Goal: Information Seeking & Learning: Learn about a topic

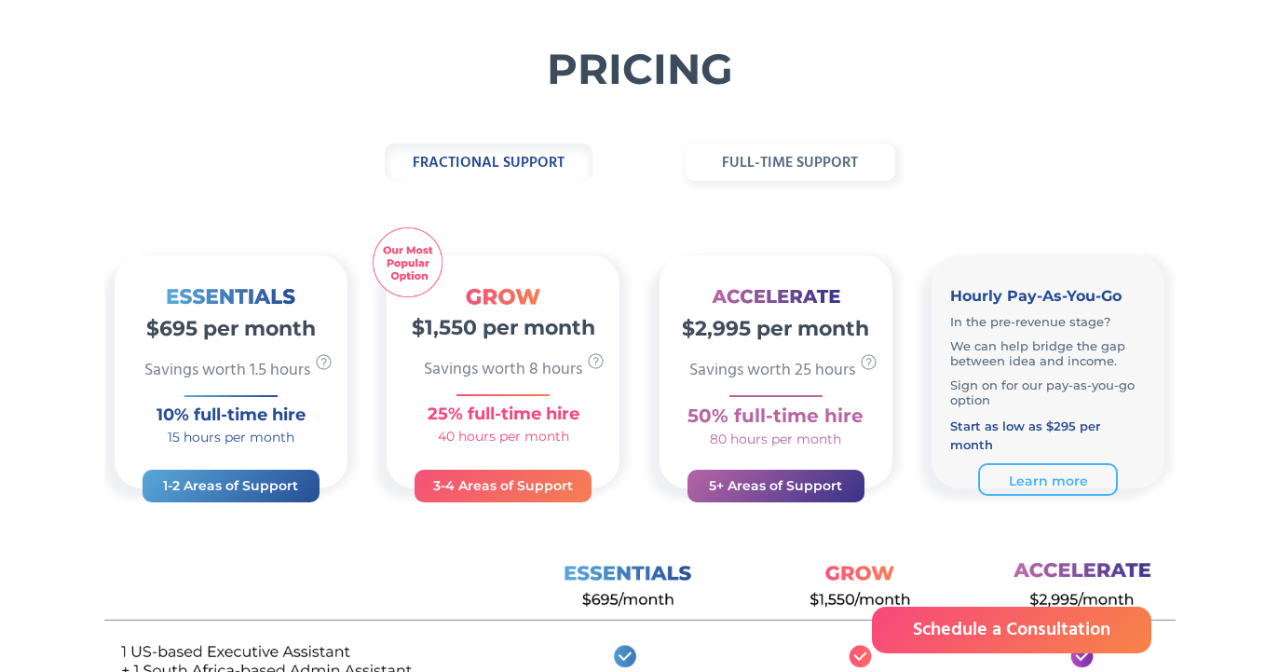
scroll to position [97, 0]
click at [1025, 466] on link "Learn more" at bounding box center [1048, 478] width 140 height 33
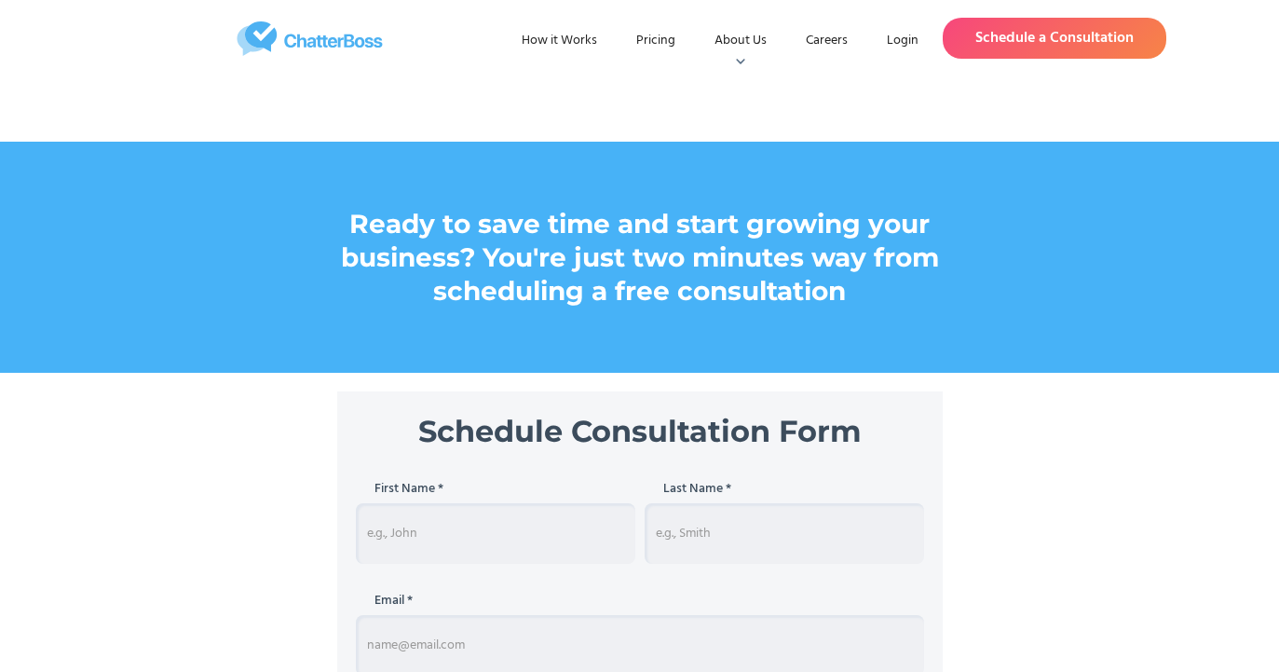
click at [291, 42] on img "home" at bounding box center [310, 38] width 368 height 34
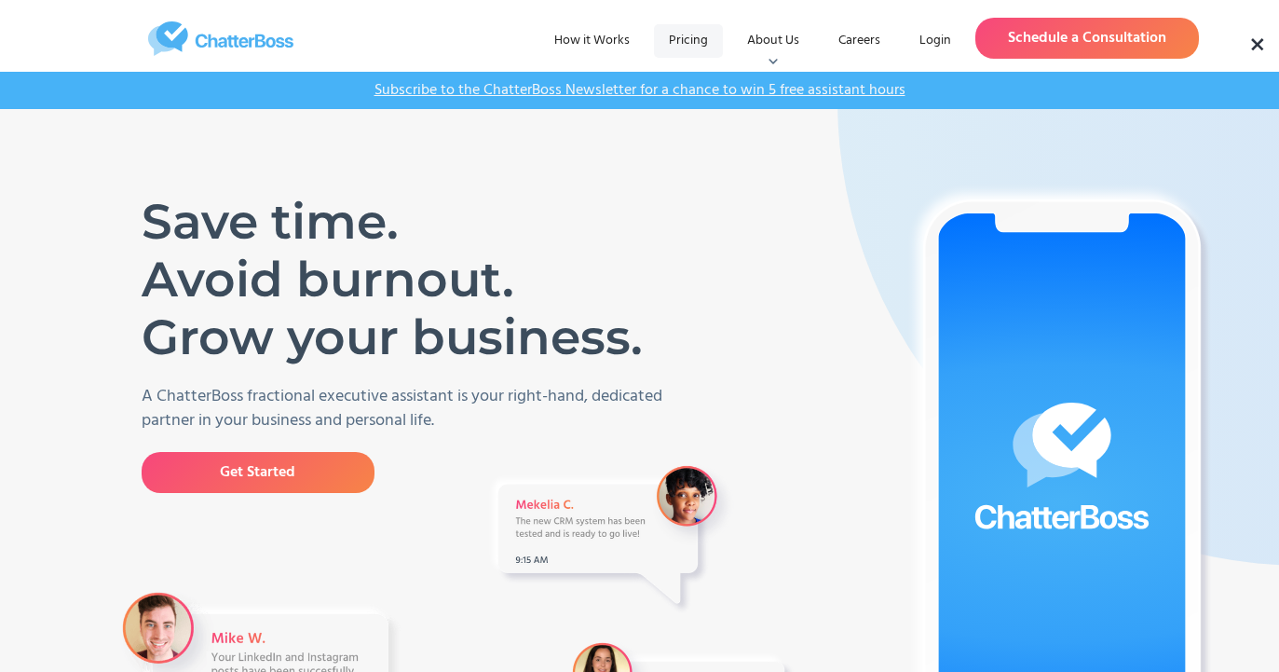
click at [701, 33] on link "Pricing" at bounding box center [688, 41] width 69 height 34
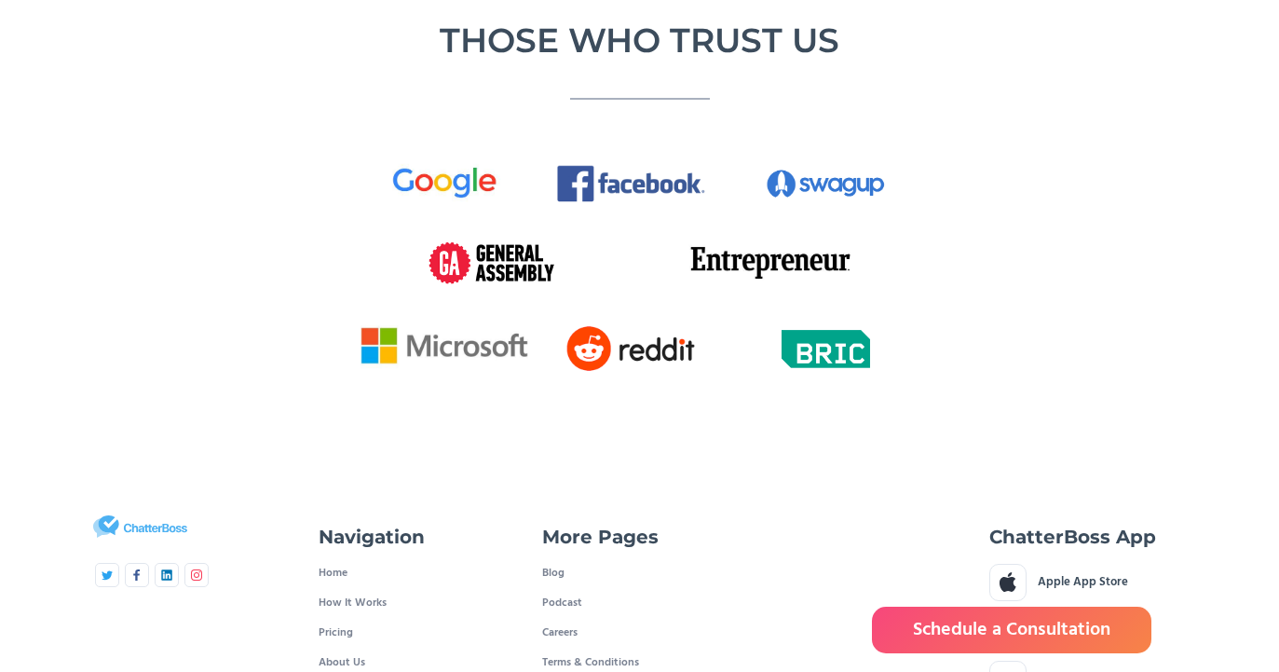
scroll to position [3473, 0]
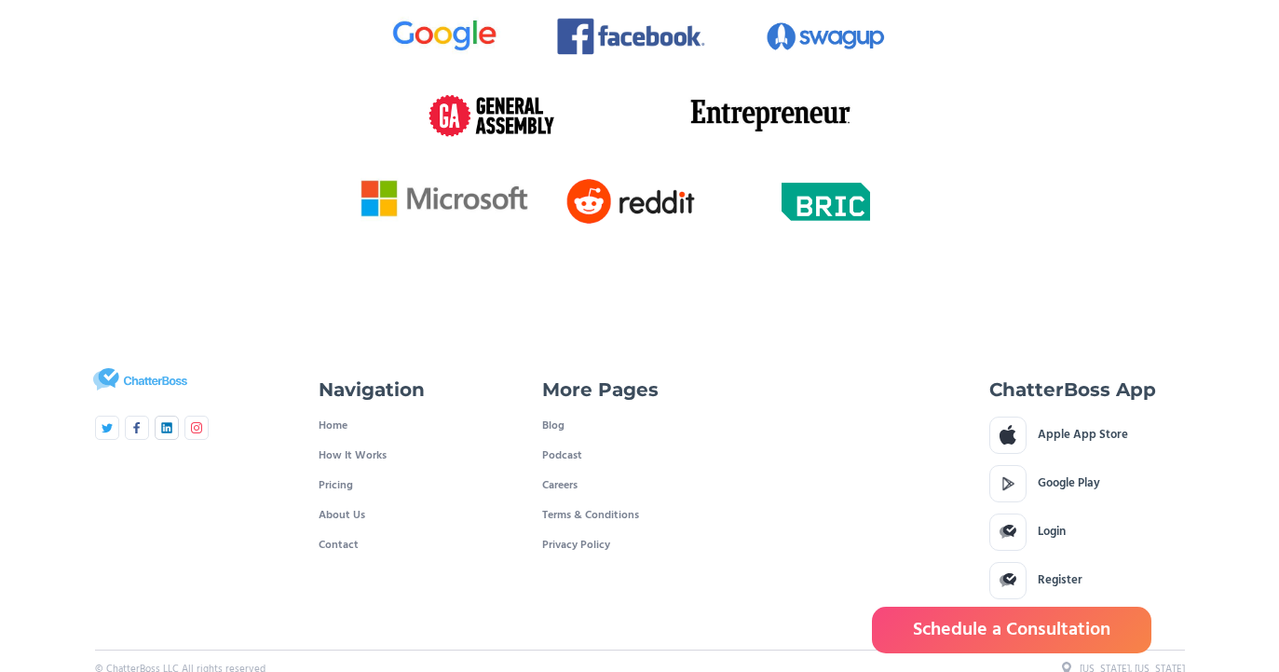
click at [165, 422] on img at bounding box center [166, 427] width 11 height 11
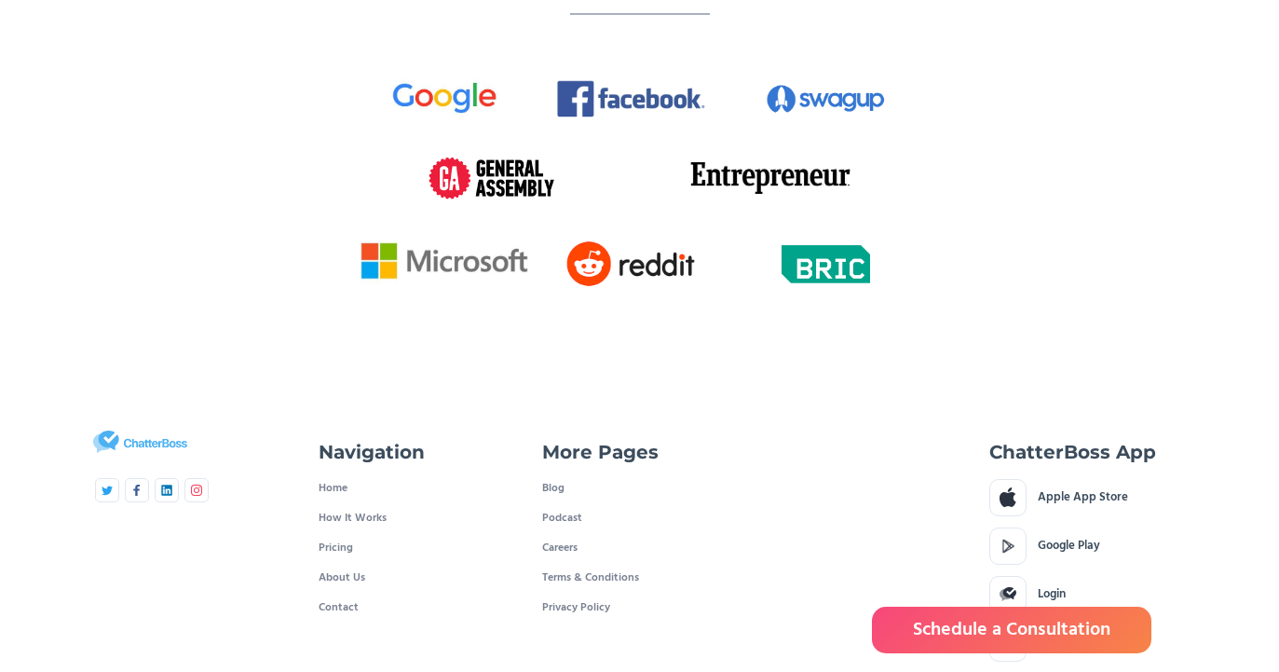
scroll to position [3402, 0]
